Goal: Complete application form

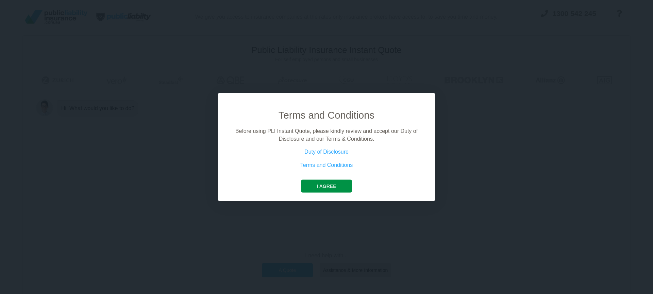
click at [324, 185] on button "I agree" at bounding box center [326, 186] width 51 height 13
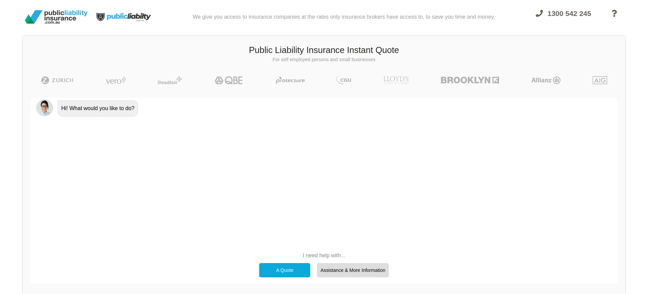
click at [278, 268] on div "A Quote" at bounding box center [284, 270] width 51 height 14
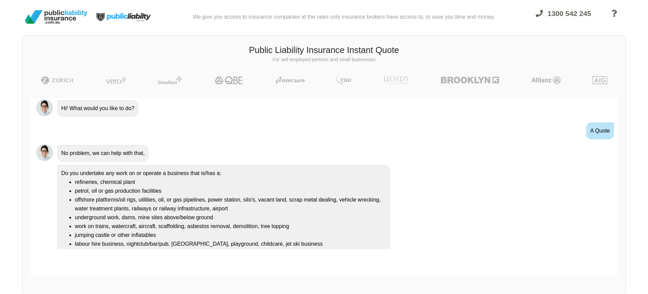
scroll to position [28, 0]
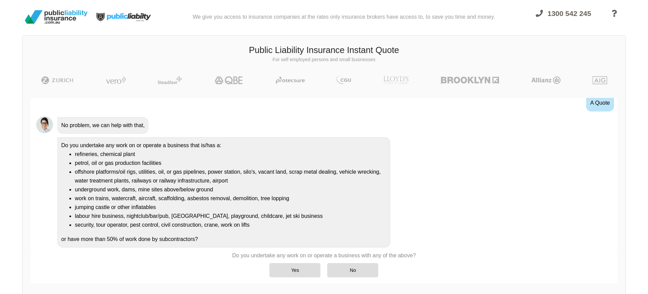
drag, startPoint x: 206, startPoint y: 241, endPoint x: 246, endPoint y: 242, distance: 39.8
click at [237, 242] on div "Do you undertake any work on or operate a business that is/has a: refineries, c…" at bounding box center [223, 192] width 333 height 110
click at [268, 242] on div "Do you undertake any work on or operate a business that is/has a: refineries, c…" at bounding box center [223, 192] width 333 height 110
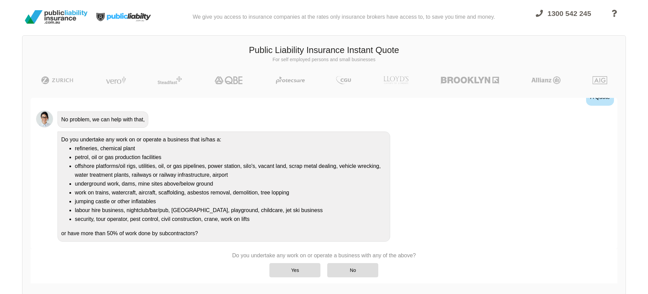
scroll to position [35, 0]
drag, startPoint x: 59, startPoint y: 230, endPoint x: 248, endPoint y: 235, distance: 188.9
click at [248, 235] on div "Do you undertake any work on or operate a business that is/has a: refineries, c…" at bounding box center [223, 185] width 333 height 110
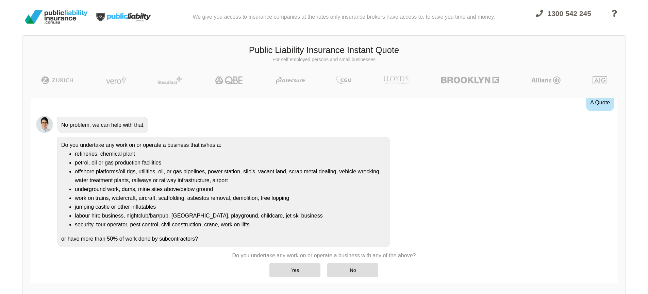
click at [184, 238] on div "Do you undertake any work on or operate a business that is/has a: refineries, c…" at bounding box center [223, 192] width 333 height 110
click at [291, 273] on div "Yes" at bounding box center [294, 270] width 51 height 14
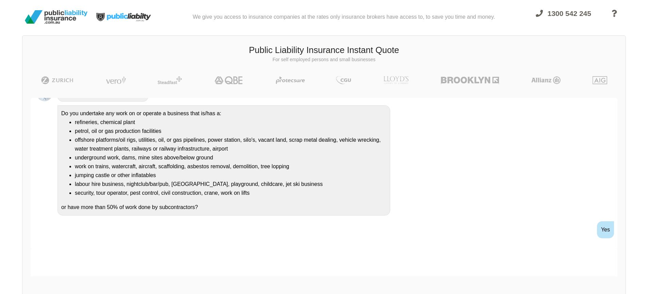
scroll to position [93, 0]
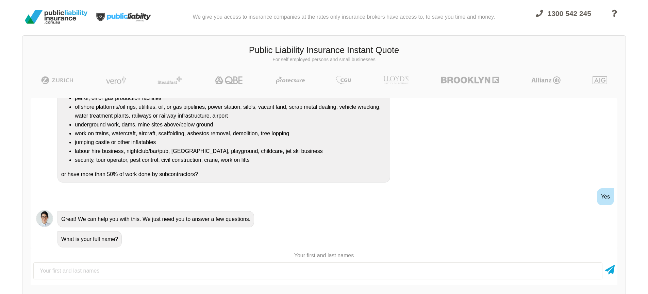
click at [290, 273] on input "text" at bounding box center [317, 271] width 569 height 17
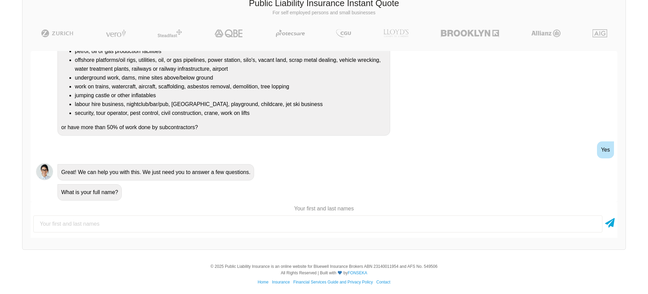
scroll to position [48, 0]
click at [283, 222] on input "text" at bounding box center [317, 223] width 569 height 17
type input "[PERSON_NAME]"
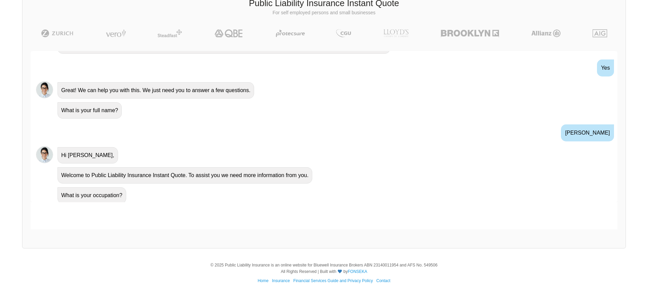
scroll to position [178, 0]
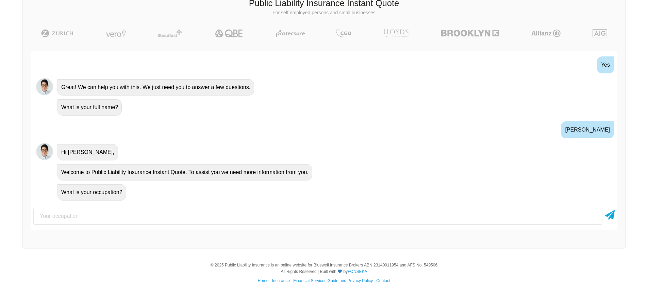
type input "d"
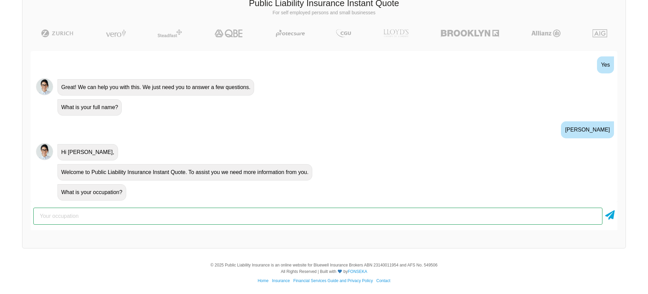
paste input "We operate a telehealth clinic specialising in [MEDICAL_DATA] management"
type input "We operate a telehealth clinic specialising in [MEDICAL_DATA] management"
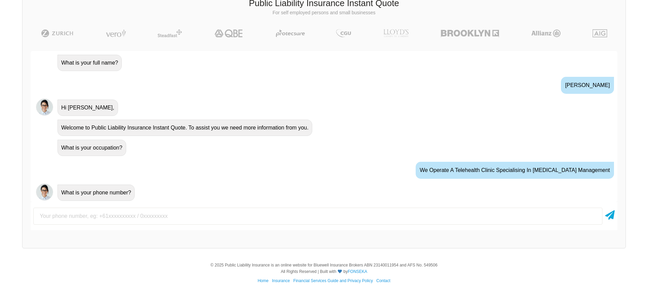
scroll to position [223, 0]
drag, startPoint x: 172, startPoint y: 217, endPoint x: 175, endPoint y: 218, distance: 3.6
click at [172, 218] on input "text" at bounding box center [317, 216] width 569 height 17
type input "0403042615"
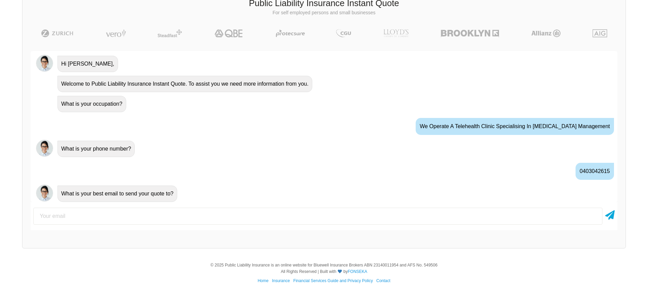
scroll to position [268, 0]
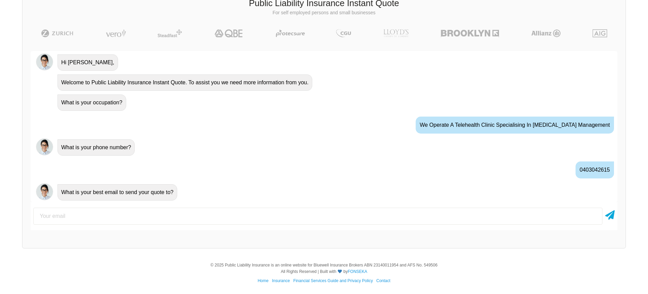
click at [111, 216] on input "email" at bounding box center [317, 216] width 569 height 17
type input "[PERSON_NAME][EMAIL_ADDRESS][DOMAIN_NAME]"
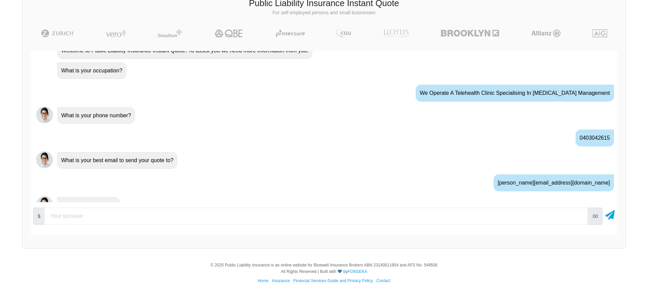
scroll to position [313, 0]
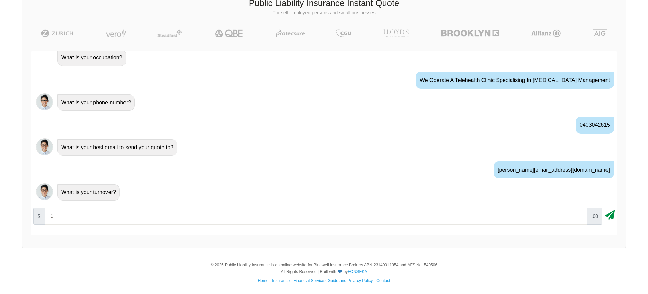
type input "0"
click at [613, 215] on icon at bounding box center [610, 214] width 10 height 12
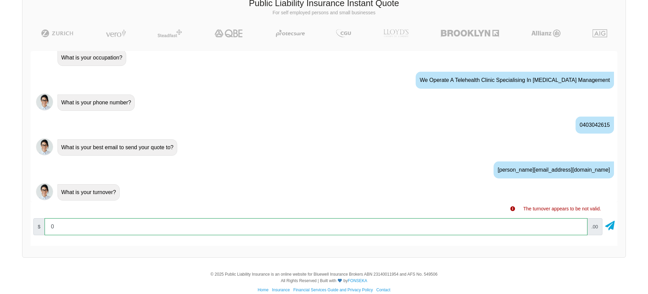
click at [437, 231] on input "0" at bounding box center [316, 226] width 543 height 17
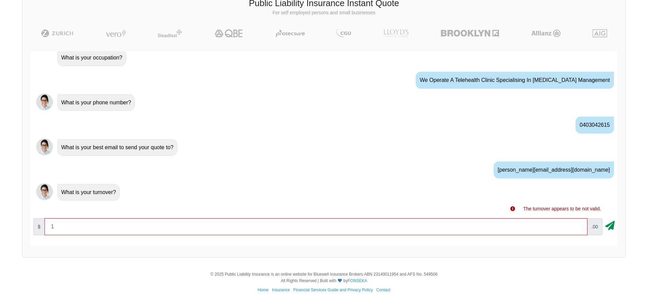
drag, startPoint x: 621, startPoint y: 232, endPoint x: 612, endPoint y: 223, distance: 12.5
click at [621, 232] on div "Awesome! 100% Just a final check that all your details are correct. Your Summar…" at bounding box center [323, 148] width 603 height 211
click at [612, 223] on icon at bounding box center [610, 224] width 10 height 12
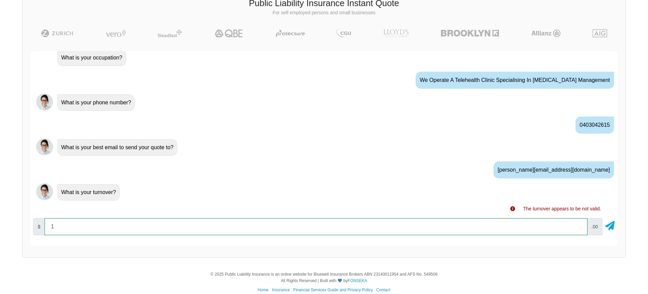
click at [496, 229] on input "1" at bounding box center [316, 226] width 543 height 17
click at [580, 223] on input "1" at bounding box center [316, 226] width 543 height 17
click at [580, 225] on input "10000" at bounding box center [316, 226] width 543 height 17
click at [580, 228] on input "10000" at bounding box center [316, 226] width 543 height 17
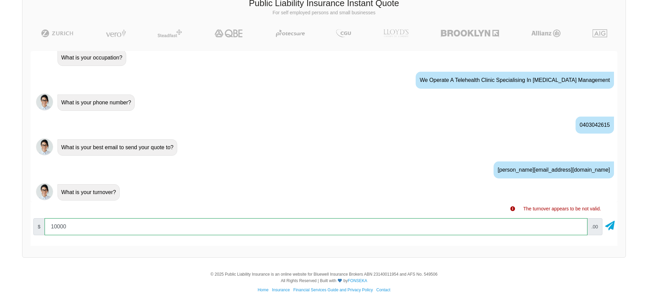
click at [540, 225] on input "10000" at bounding box center [316, 226] width 543 height 17
type input "1000"
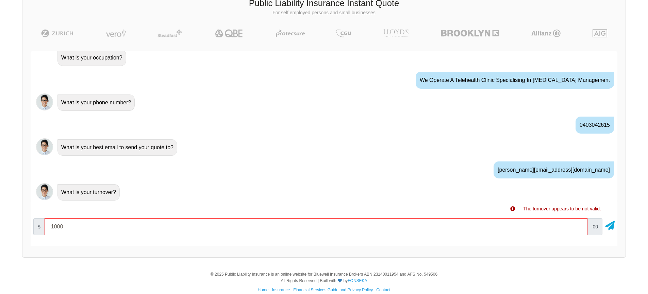
click at [612, 231] on div at bounding box center [610, 226] width 10 height 17
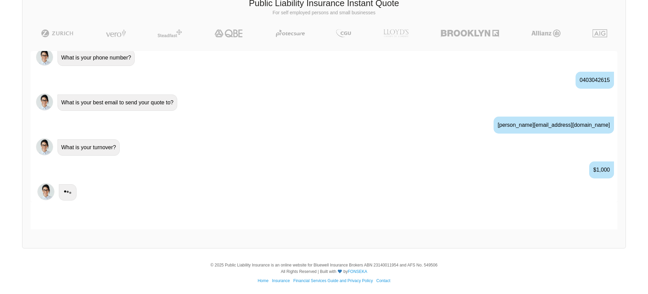
click at [611, 225] on div at bounding box center [324, 215] width 587 height 27
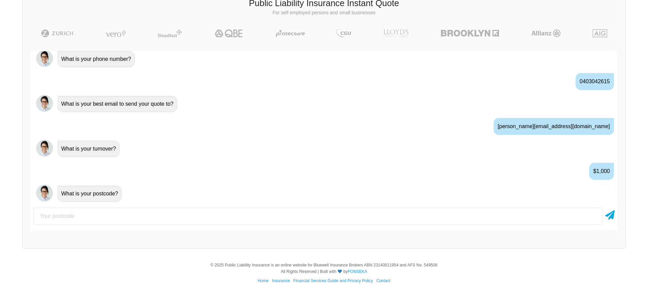
scroll to position [358, 0]
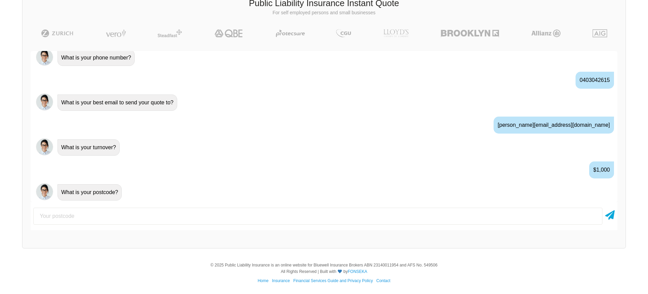
drag, startPoint x: 216, startPoint y: 218, endPoint x: 223, endPoint y: 218, distance: 7.2
click at [217, 218] on input "number" at bounding box center [317, 216] width 569 height 17
type input "2750"
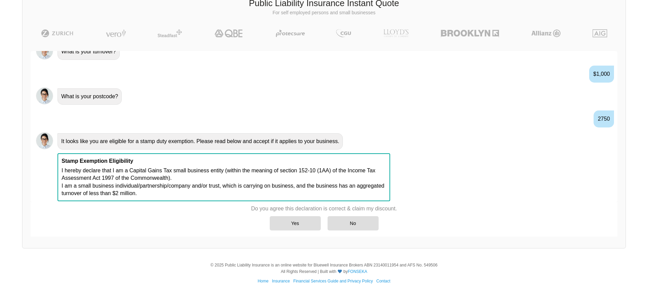
scroll to position [454, 0]
click at [304, 228] on div "Yes" at bounding box center [295, 223] width 51 height 14
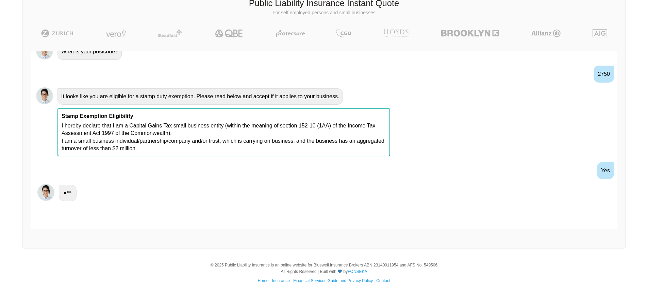
scroll to position [499, 0]
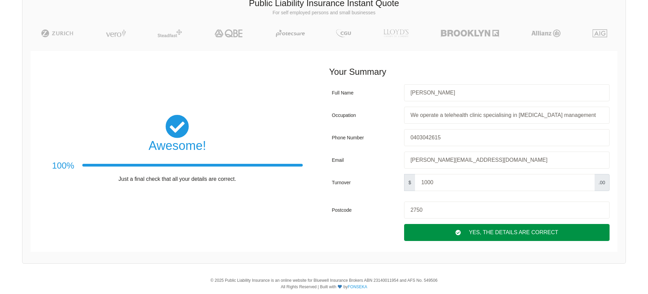
click at [554, 238] on div "Yes, The Details are correct" at bounding box center [506, 232] width 205 height 17
click at [464, 231] on div "Yes, The Details are correct" at bounding box center [506, 232] width 205 height 17
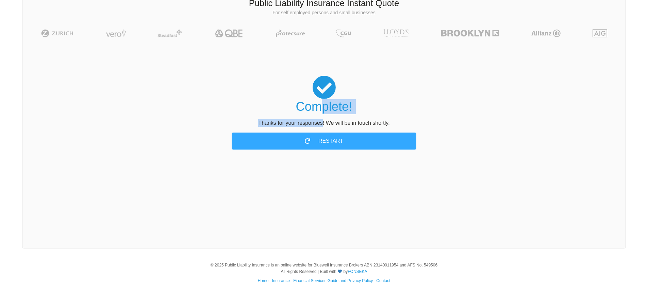
drag, startPoint x: 321, startPoint y: 113, endPoint x: 322, endPoint y: 126, distance: 12.9
click at [322, 126] on div "Complete! Thanks for your responses! We will be in touch shortly. Restart" at bounding box center [324, 113] width 554 height 74
click at [434, 175] on div "Public Liability Insurance Instant Quote For self employed persons and small bu…" at bounding box center [324, 118] width 604 height 260
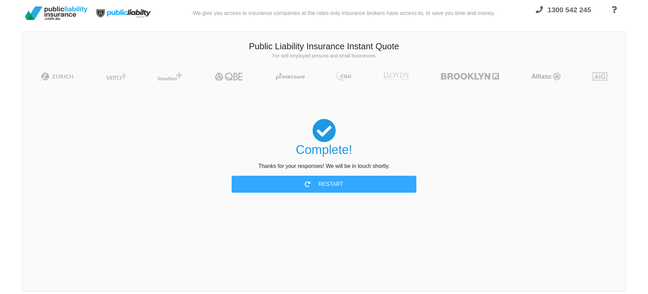
scroll to position [0, 0]
